Goal: Check status

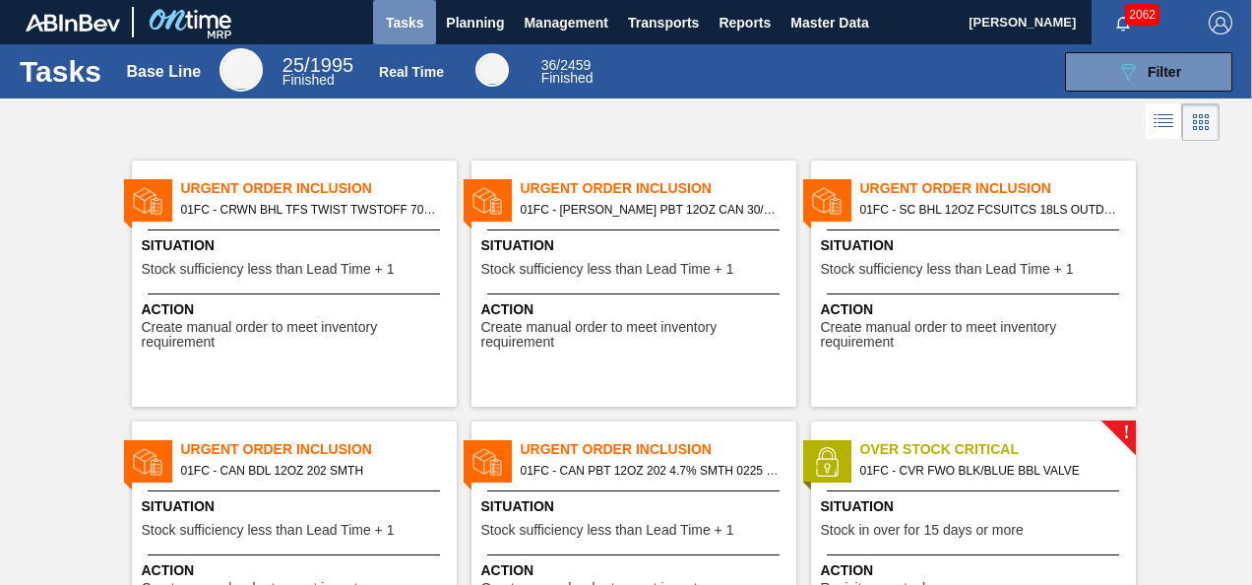
click at [422, 26] on span "Tasks" at bounding box center [404, 23] width 43 height 24
click at [409, 27] on span "Tasks" at bounding box center [404, 23] width 43 height 24
click at [479, 24] on span "Planning" at bounding box center [475, 23] width 58 height 24
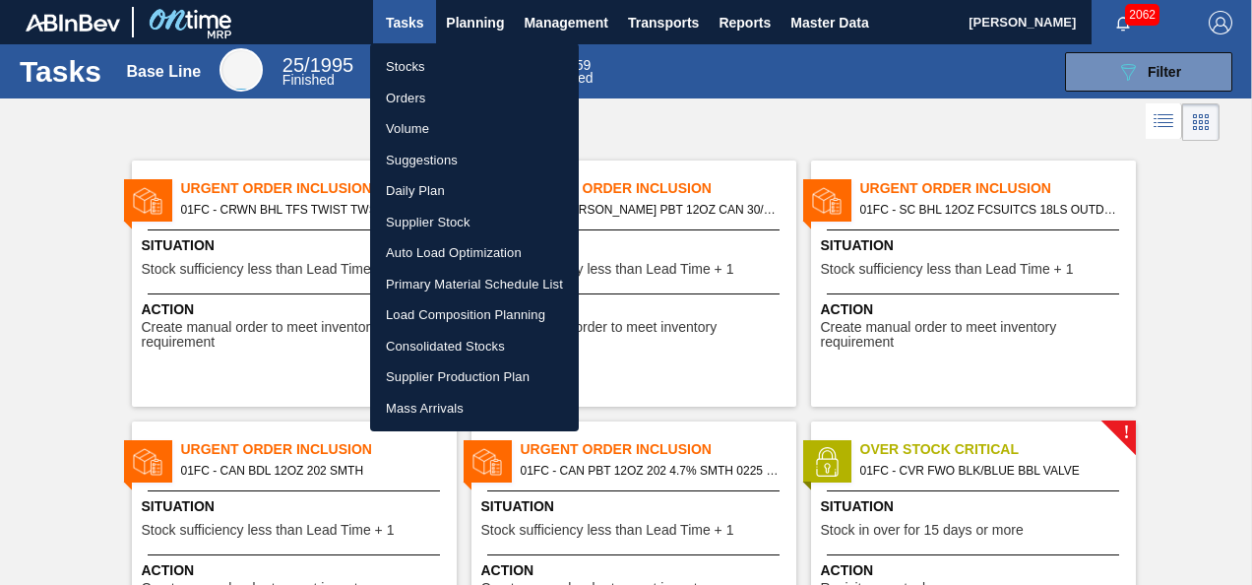
click at [335, 148] on div at bounding box center [626, 292] width 1252 height 585
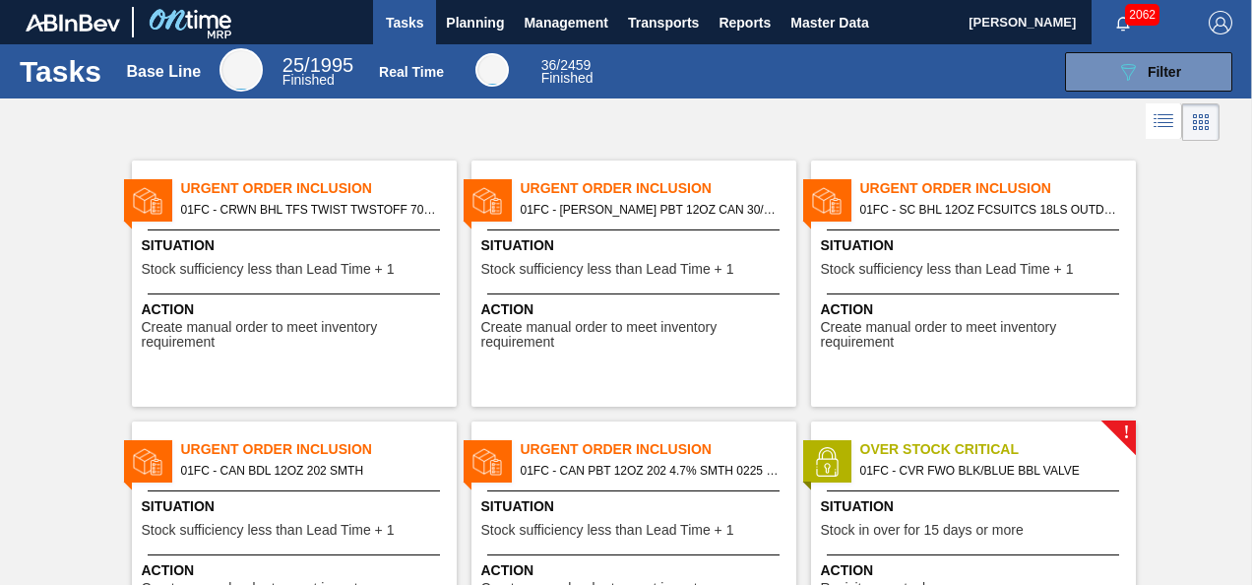
click at [196, 9] on img at bounding box center [189, 22] width 95 height 44
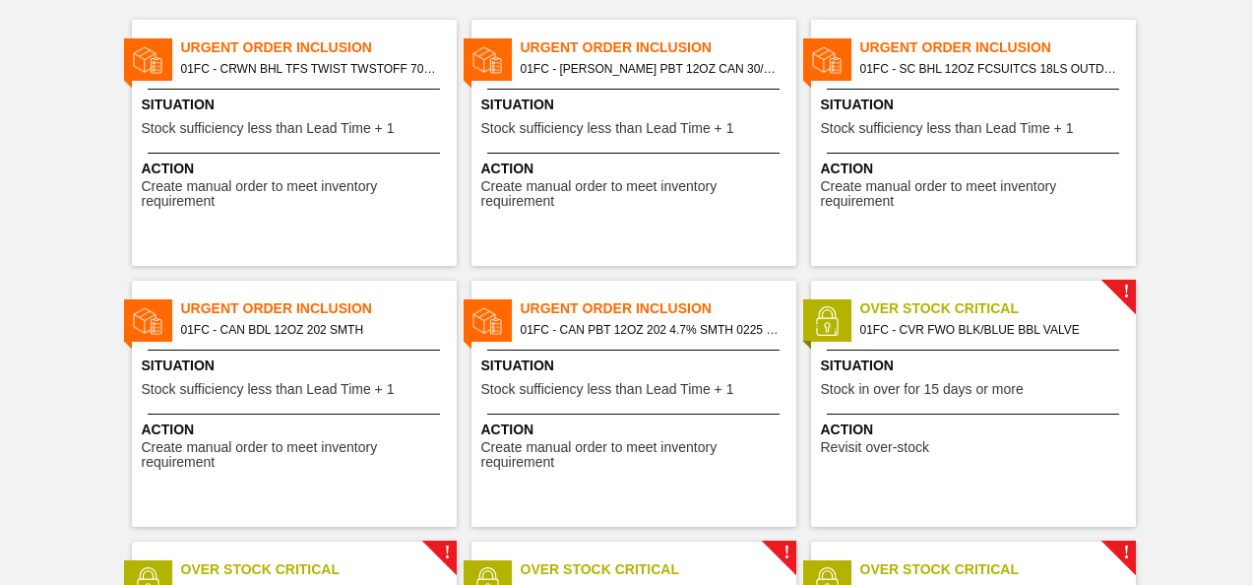
scroll to position [139, 0]
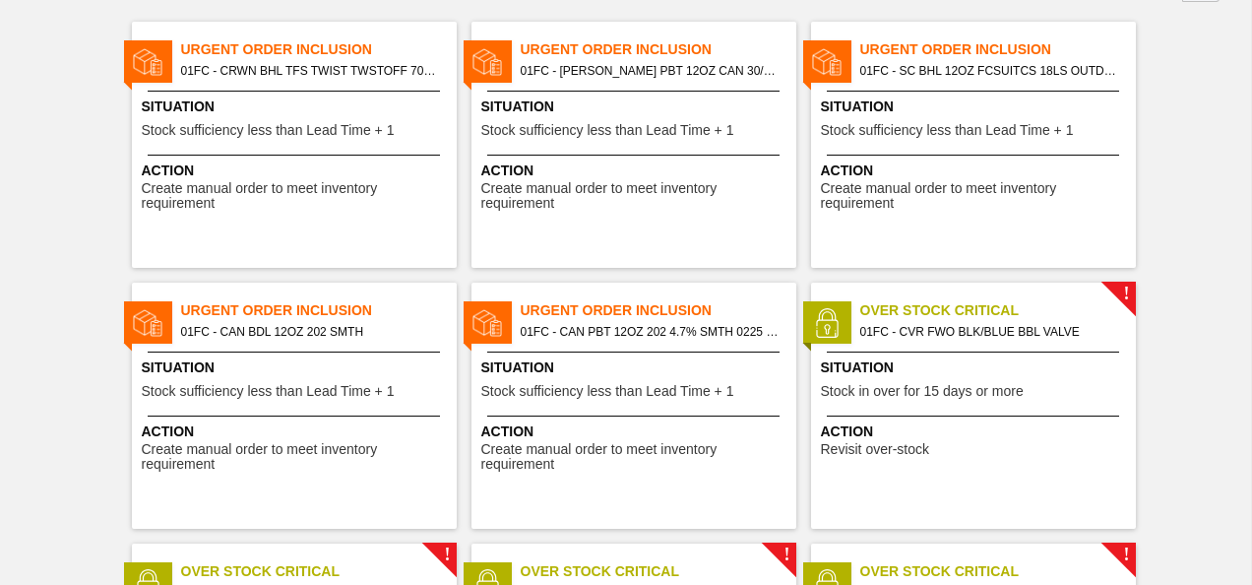
click at [563, 348] on div "Urgent Order Inclusion 01FC - CAN PBT 12OZ 202 4.7% SMTH 0225 GEN BEER Situatio…" at bounding box center [634, 406] width 325 height 246
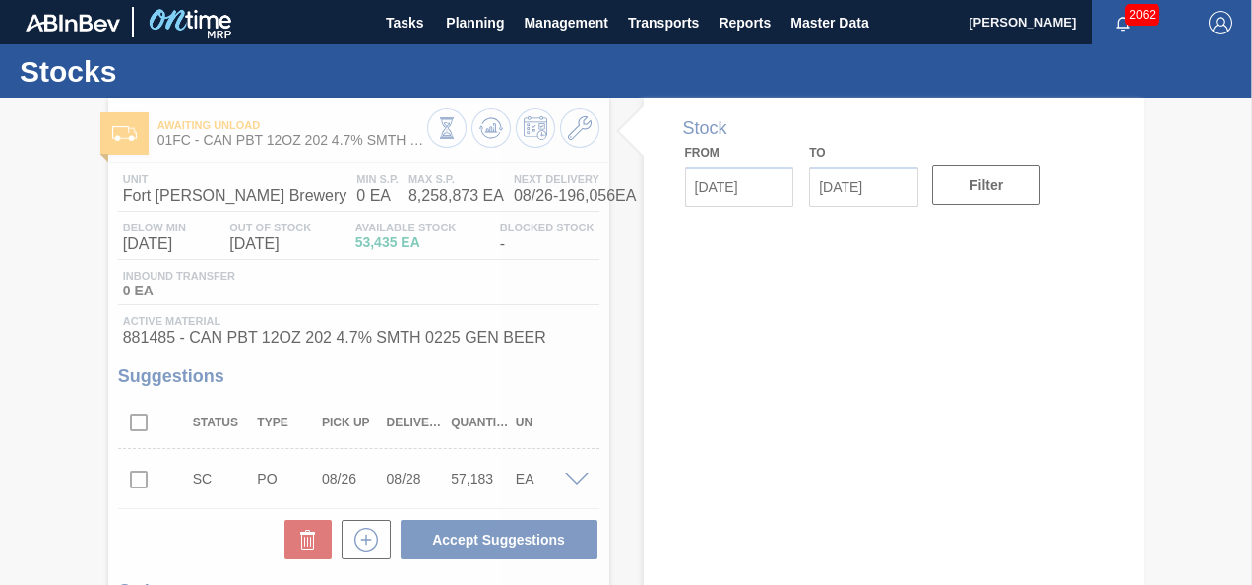
type input "[DATE]"
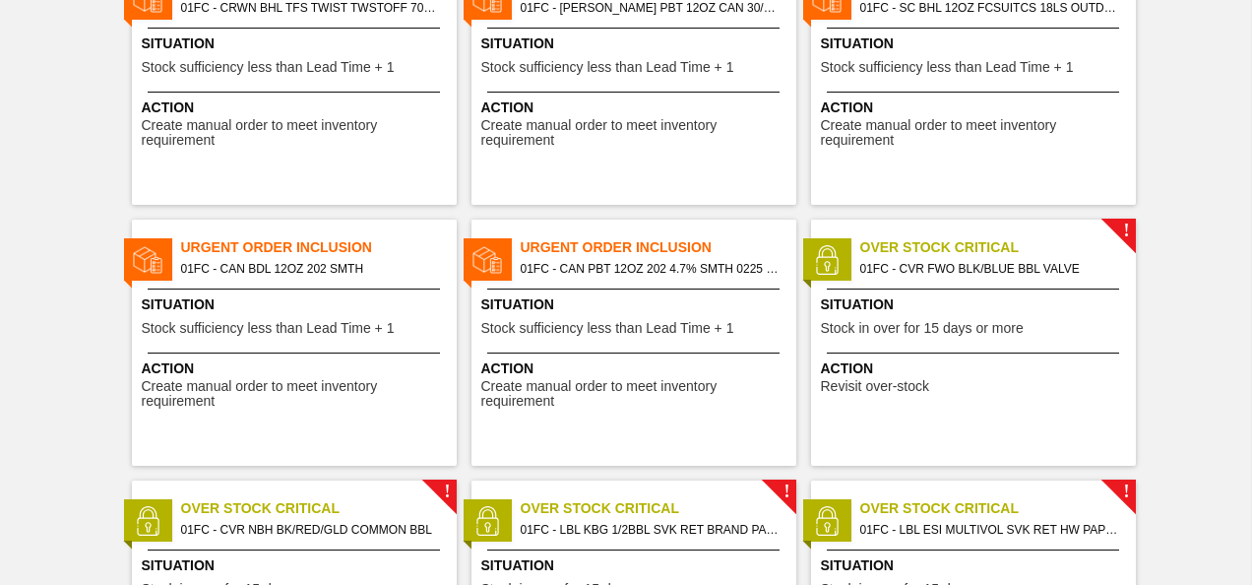
scroll to position [214, 0]
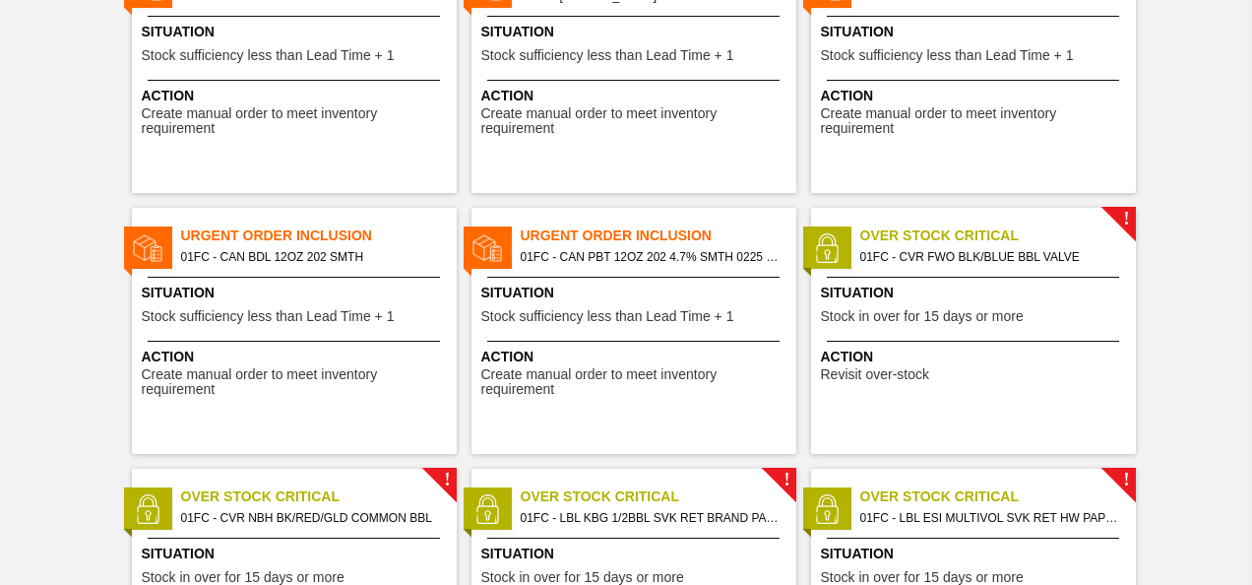
click at [384, 335] on div "Urgent Order Inclusion 01FC - CAN BDL 12OZ 202 SMTH Situation Stock sufficiency…" at bounding box center [294, 331] width 325 height 246
